Goal: Task Accomplishment & Management: Complete application form

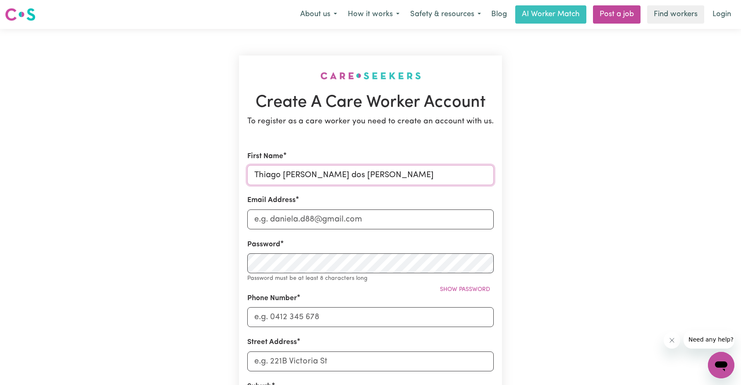
type input "Thiago [PERSON_NAME] dos [PERSON_NAME]"
click at [278, 219] on input "Email Address" at bounding box center [370, 219] width 247 height 20
type input "[EMAIL_ADDRESS][DOMAIN_NAME]"
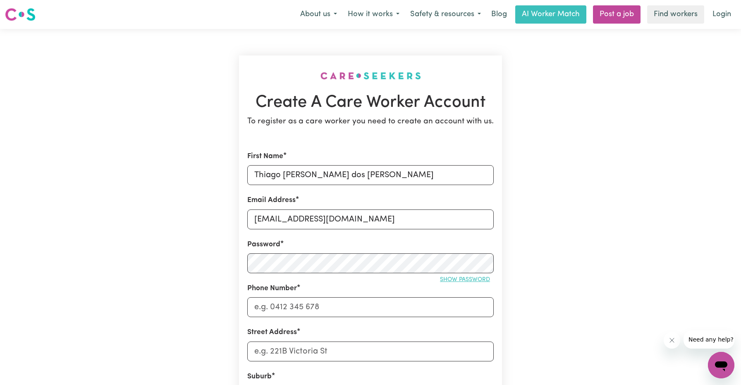
click at [462, 277] on span "Show password" at bounding box center [465, 279] width 50 height 6
type input "0426950503"
click at [316, 330] on div "Street Address" at bounding box center [370, 344] width 247 height 34
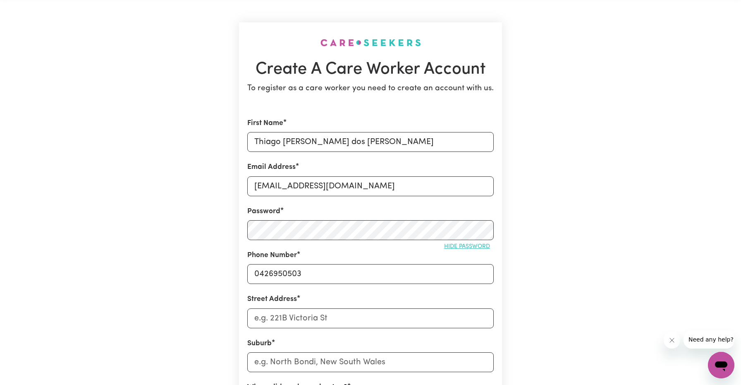
scroll to position [50, 0]
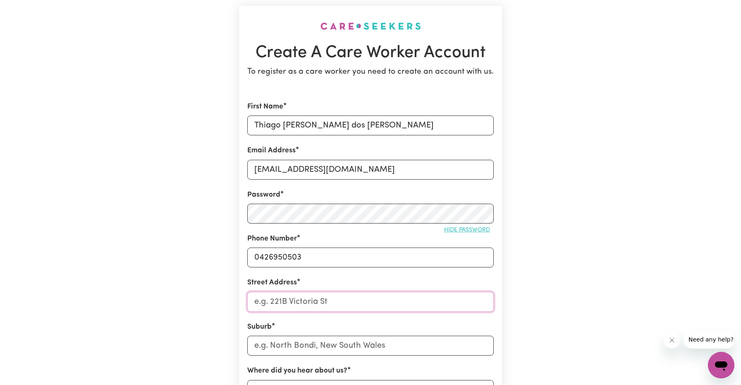
type input "3"
click at [287, 346] on input "text" at bounding box center [370, 345] width 247 height 20
drag, startPoint x: 357, startPoint y: 301, endPoint x: 312, endPoint y: 298, distance: 44.4
click at [312, 298] on input "[STREET_ADDRESS][PERSON_NAME][PERSON_NAME]" at bounding box center [370, 302] width 247 height 20
type input "[STREET_ADDRESS][PERSON_NAME]"
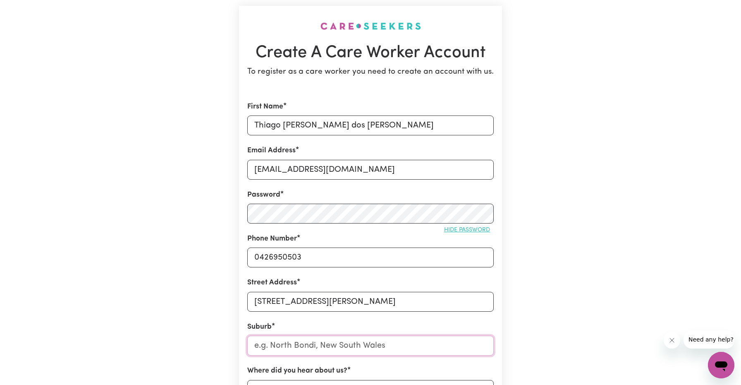
click at [309, 343] on input "text" at bounding box center [370, 345] width 247 height 20
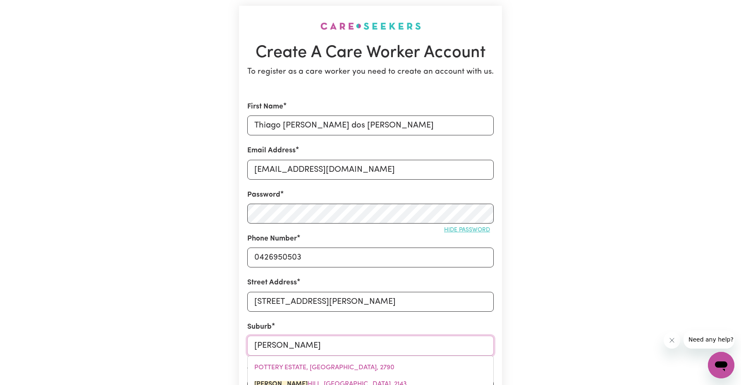
type input "[PERSON_NAME]"
type input "[PERSON_NAME][GEOGRAPHIC_DATA][PERSON_NAME], [GEOGRAPHIC_DATA], 2143"
type input "[PERSON_NAME] P"
type input "[PERSON_NAME] Po"
type input "[PERSON_NAME] PoINT, [GEOGRAPHIC_DATA], 2011"
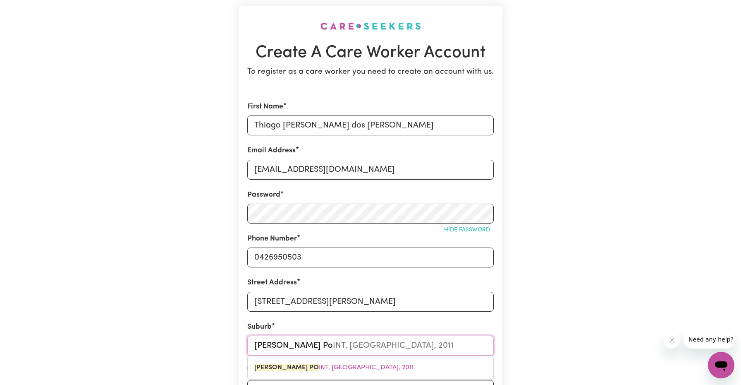
type input "[PERSON_NAME] Poi"
type input "[PERSON_NAME] PoiNT, [GEOGRAPHIC_DATA], 2011"
type input "[PERSON_NAME] Poin"
type input "[PERSON_NAME] PoinT, [GEOGRAPHIC_DATA], 2011"
type input "[PERSON_NAME] Point"
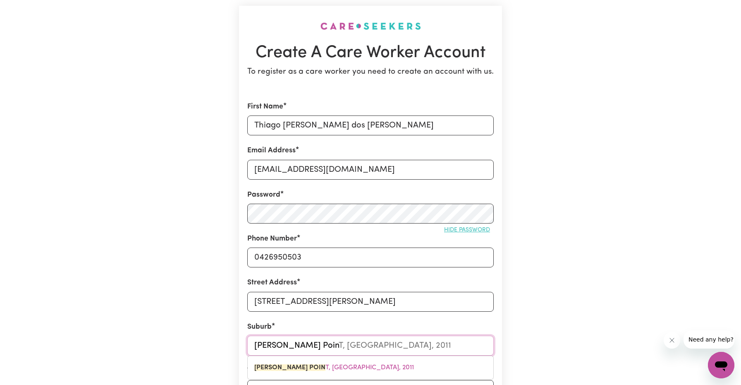
type input "[PERSON_NAME][GEOGRAPHIC_DATA], [GEOGRAPHIC_DATA], 2011"
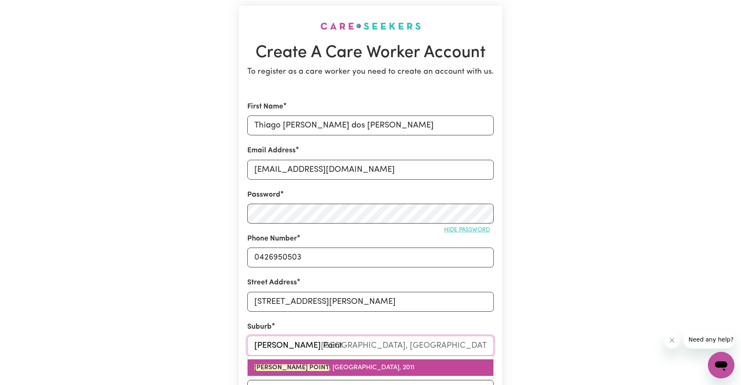
click at [310, 367] on span "[PERSON_NAME][GEOGRAPHIC_DATA] , [GEOGRAPHIC_DATA], 2011" at bounding box center [334, 367] width 160 height 7
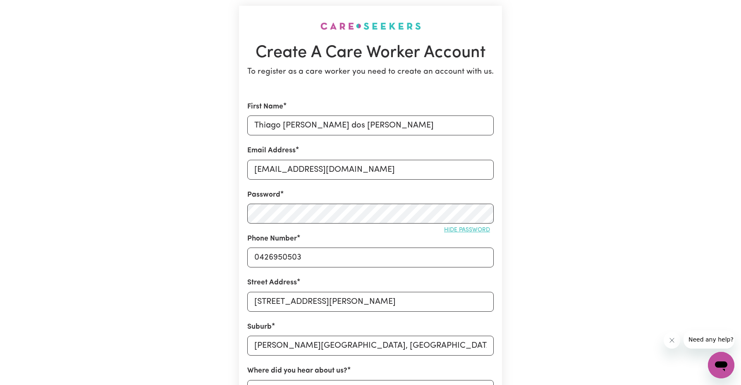
click at [424, 325] on div "Suburb [PERSON_NAME][GEOGRAPHIC_DATA], [GEOGRAPHIC_DATA], 2011" at bounding box center [370, 338] width 247 height 34
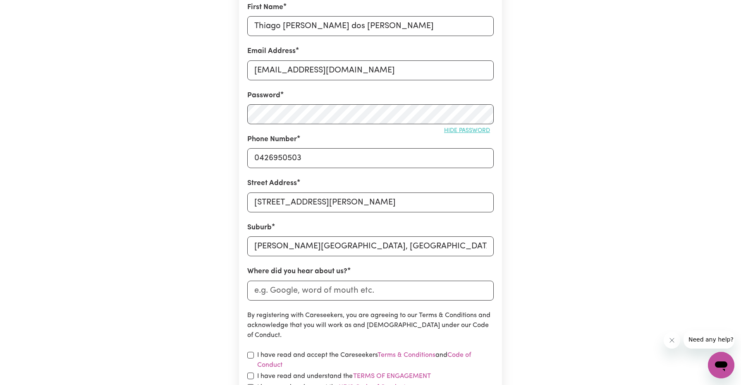
scroll to position [182, 0]
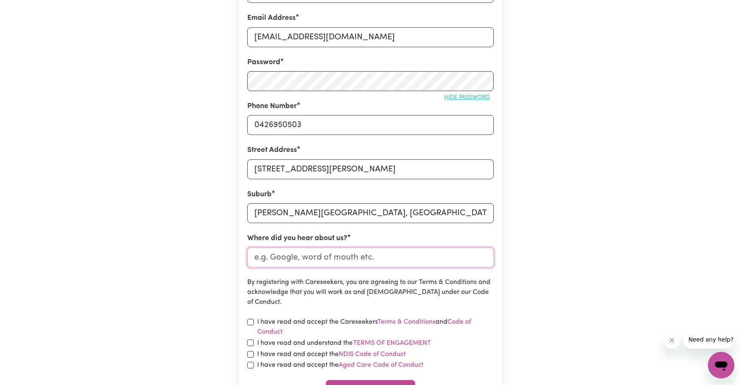
click at [315, 260] on input "Where did you hear about us?" at bounding box center [370, 257] width 247 height 20
type input "E"
type input "Indeed"
click at [307, 272] on form "First Name Thiago [PERSON_NAME] dos [PERSON_NAME] Email Address [EMAIL_ADDRESS]…" at bounding box center [370, 183] width 247 height 429
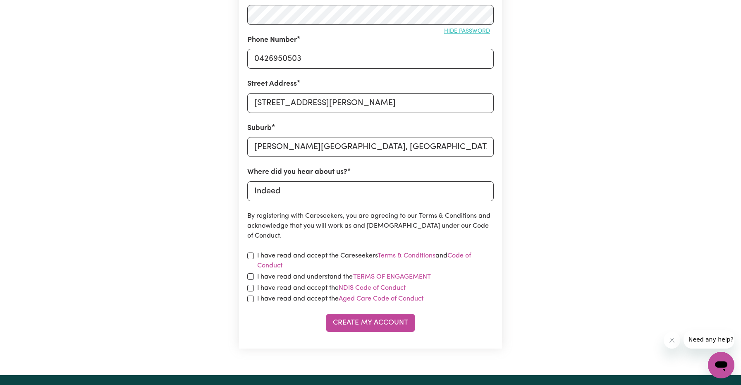
scroll to position [265, 0]
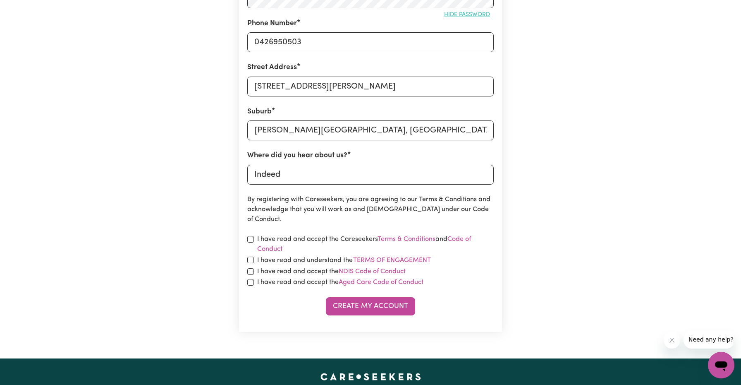
click at [250, 242] on input "checkbox" at bounding box center [250, 239] width 7 height 7
checkbox input "true"
click at [249, 262] on input "checkbox" at bounding box center [250, 259] width 7 height 7
checkbox input "true"
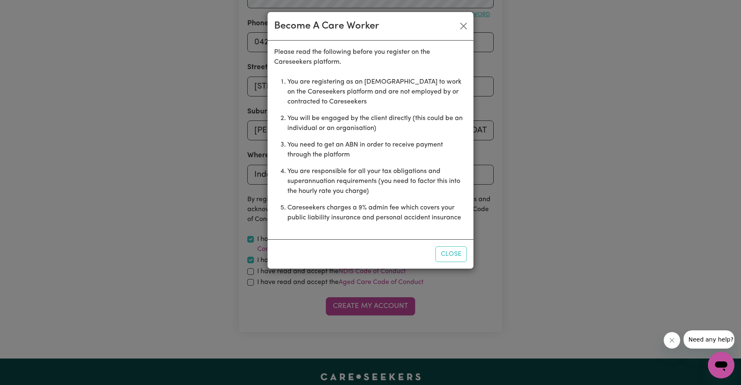
click at [435, 214] on li "Careseekers charges a 9% admin fee which covers your public liability insurance…" at bounding box center [378, 212] width 180 height 26
click at [450, 251] on button "Close" at bounding box center [451, 254] width 31 height 16
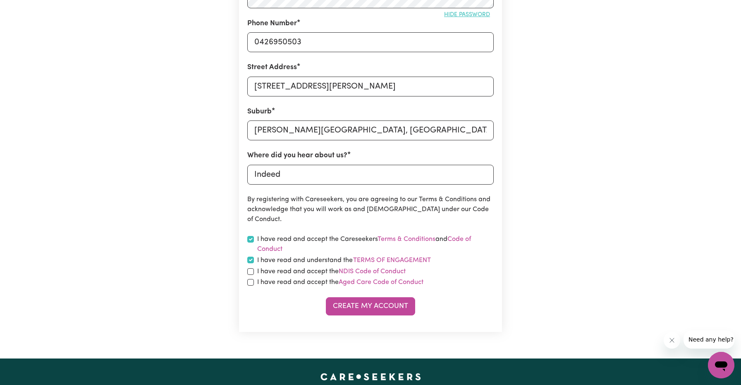
click at [252, 272] on input "checkbox" at bounding box center [250, 271] width 7 height 7
checkbox input "true"
click at [251, 284] on input "checkbox" at bounding box center [250, 282] width 7 height 7
checkbox input "true"
click at [392, 284] on link "Aged Care Code of Conduct" at bounding box center [381, 282] width 85 height 7
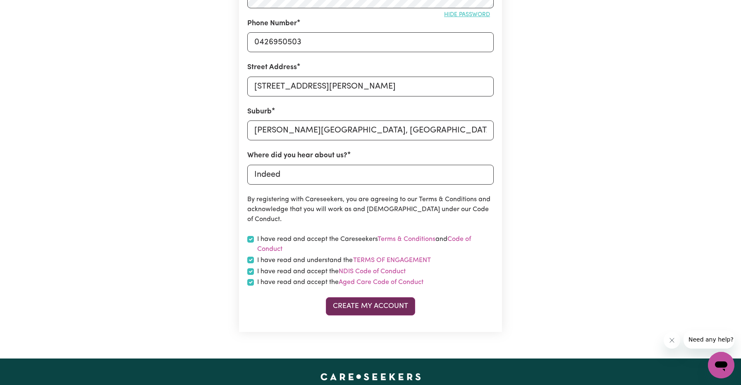
click at [383, 307] on button "Create My Account" at bounding box center [370, 306] width 89 height 18
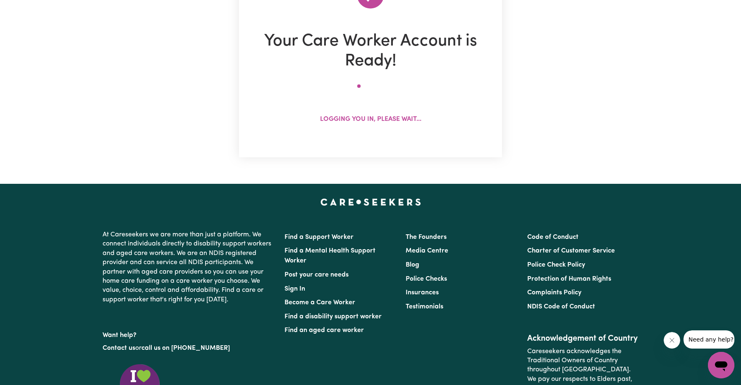
scroll to position [0, 0]
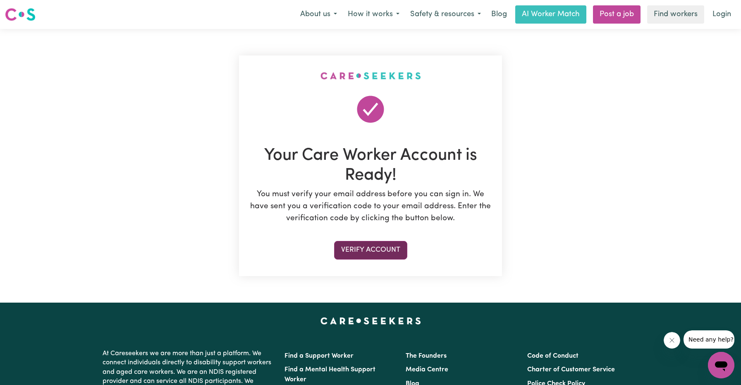
click at [377, 247] on button "Verify Account" at bounding box center [370, 250] width 73 height 18
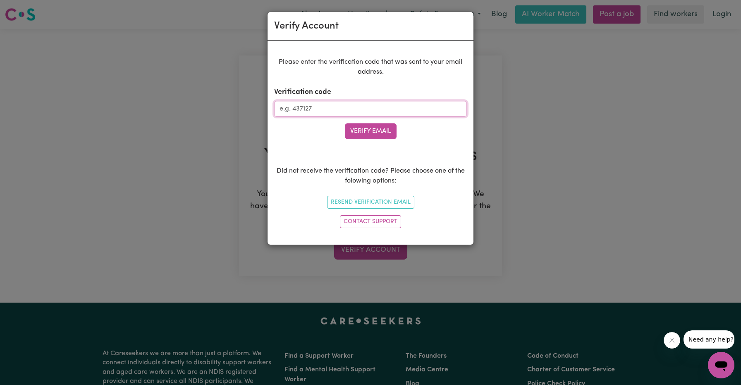
click at [309, 107] on input "Verification code" at bounding box center [370, 109] width 193 height 16
paste input "638142"
type input "638142"
click at [366, 134] on button "Verify Email" at bounding box center [371, 131] width 52 height 16
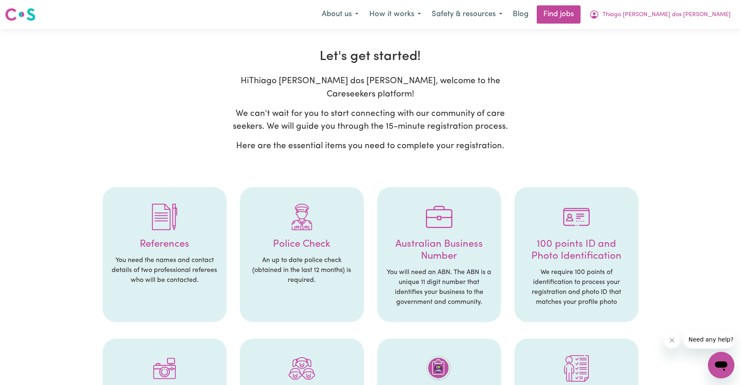
click at [314, 238] on h4 "Police Check" at bounding box center [302, 244] width 108 height 12
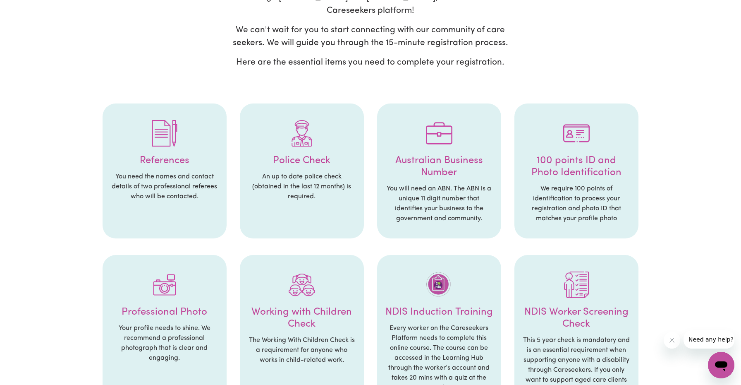
scroll to position [83, 0]
click at [471, 163] on h4 "Australian Business Number" at bounding box center [440, 168] width 108 height 24
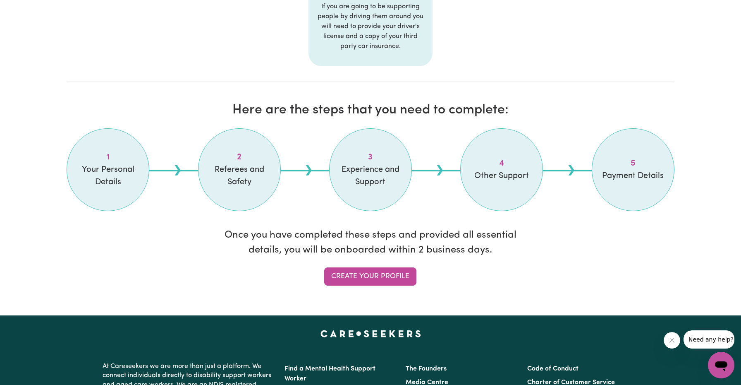
scroll to position [612, 0]
